Goal: Transaction & Acquisition: Purchase product/service

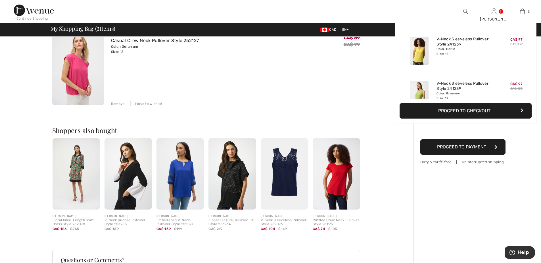
click at [523, 12] on img at bounding box center [522, 11] width 5 height 7
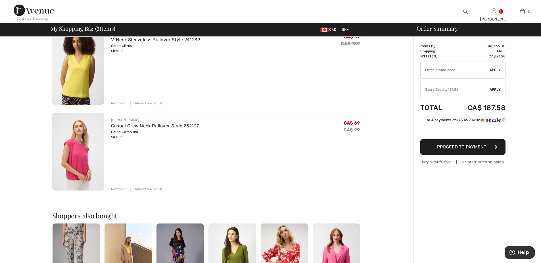
scroll to position [28, 0]
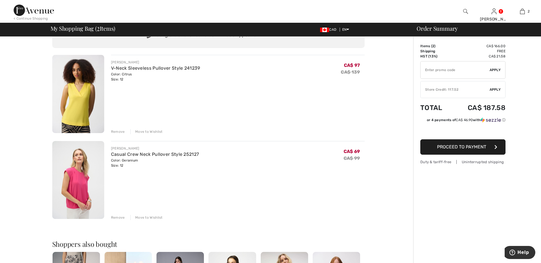
click at [86, 113] on img at bounding box center [78, 94] width 52 height 78
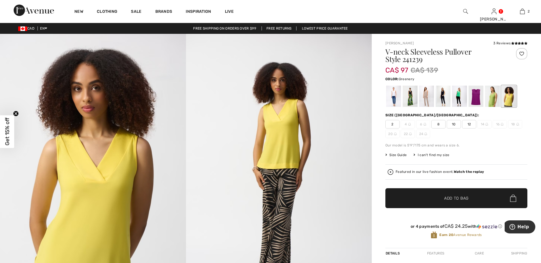
click at [492, 101] on div at bounding box center [492, 96] width 15 height 21
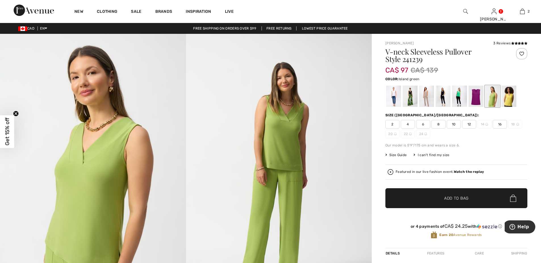
click at [460, 96] on div at bounding box center [459, 96] width 15 height 21
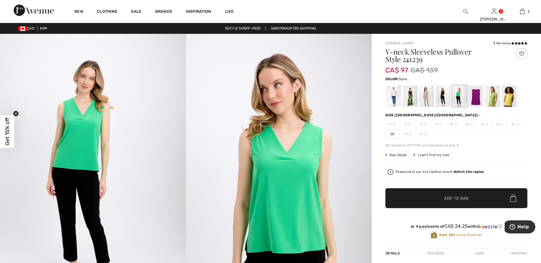
click at [427, 95] on div at bounding box center [426, 96] width 15 height 21
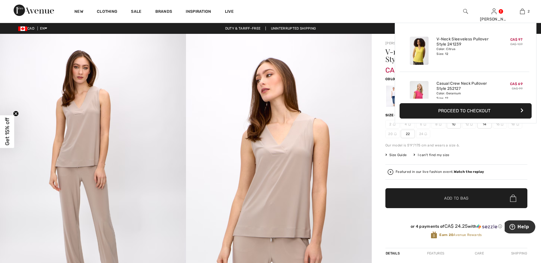
click at [522, 11] on img at bounding box center [522, 11] width 5 height 7
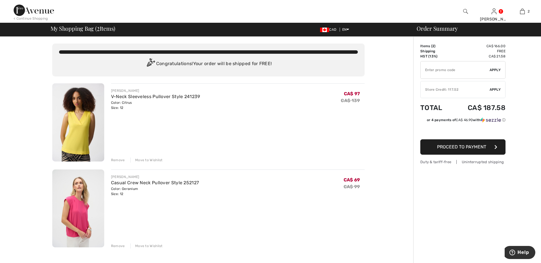
click at [447, 89] on div "Store Credit: 117.52" at bounding box center [455, 89] width 69 height 5
